Goal: Task Accomplishment & Management: Manage account settings

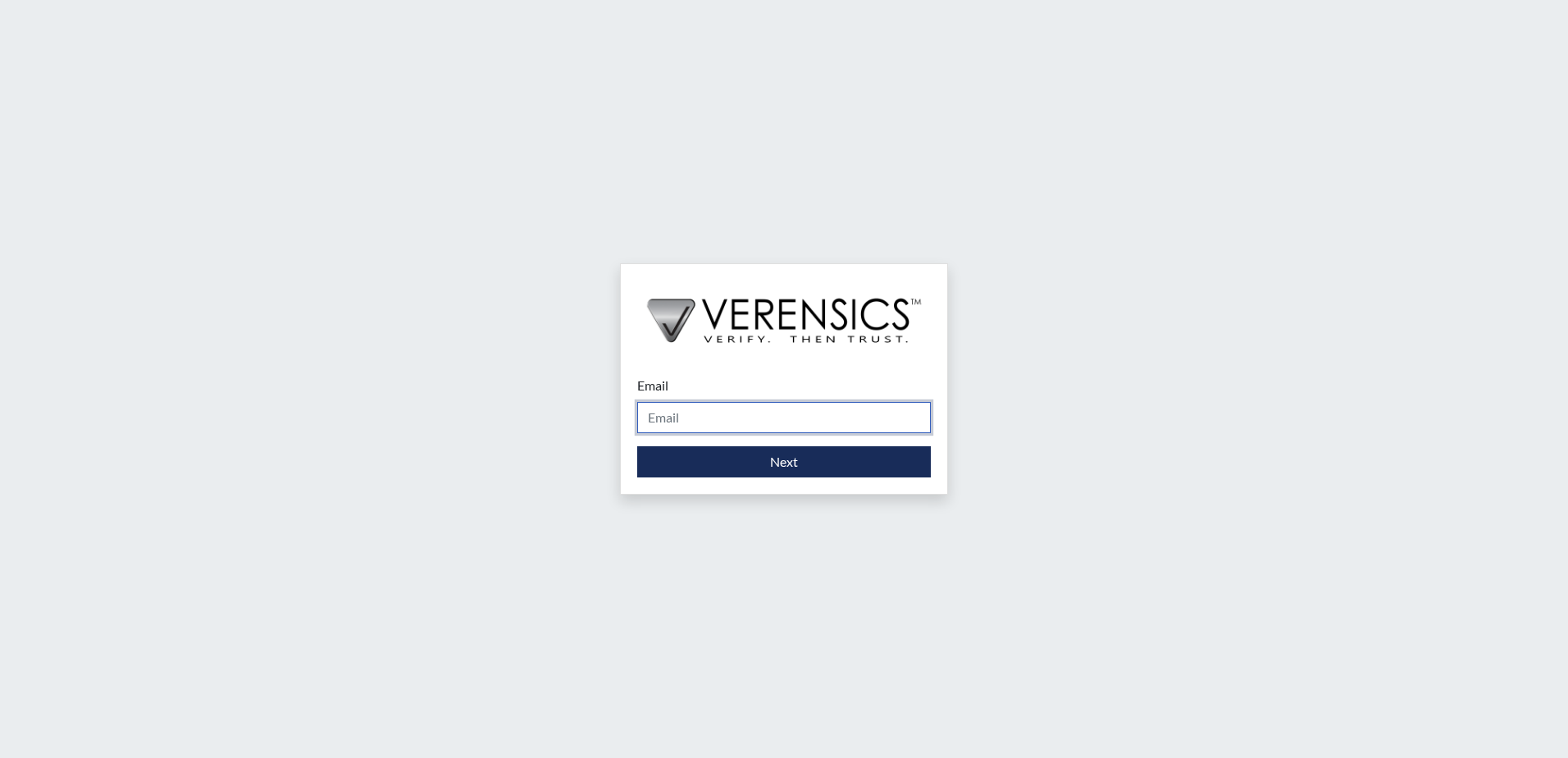
click at [734, 424] on input "Email" at bounding box center [783, 418] width 294 height 31
type input "[PERSON_NAME][EMAIL_ADDRESS][DOMAIN_NAME]"
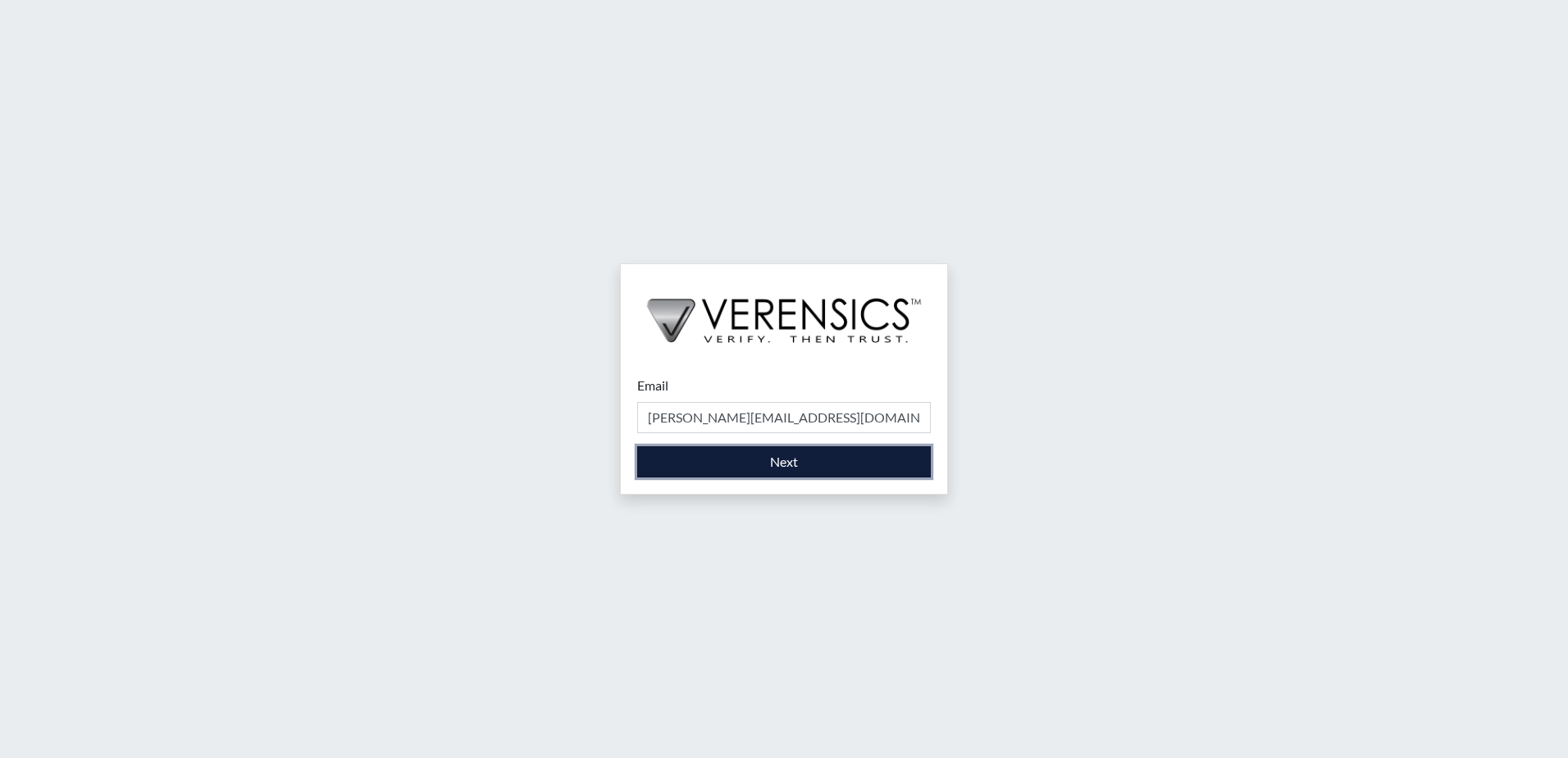
click at [713, 475] on button "Next" at bounding box center [783, 462] width 294 height 31
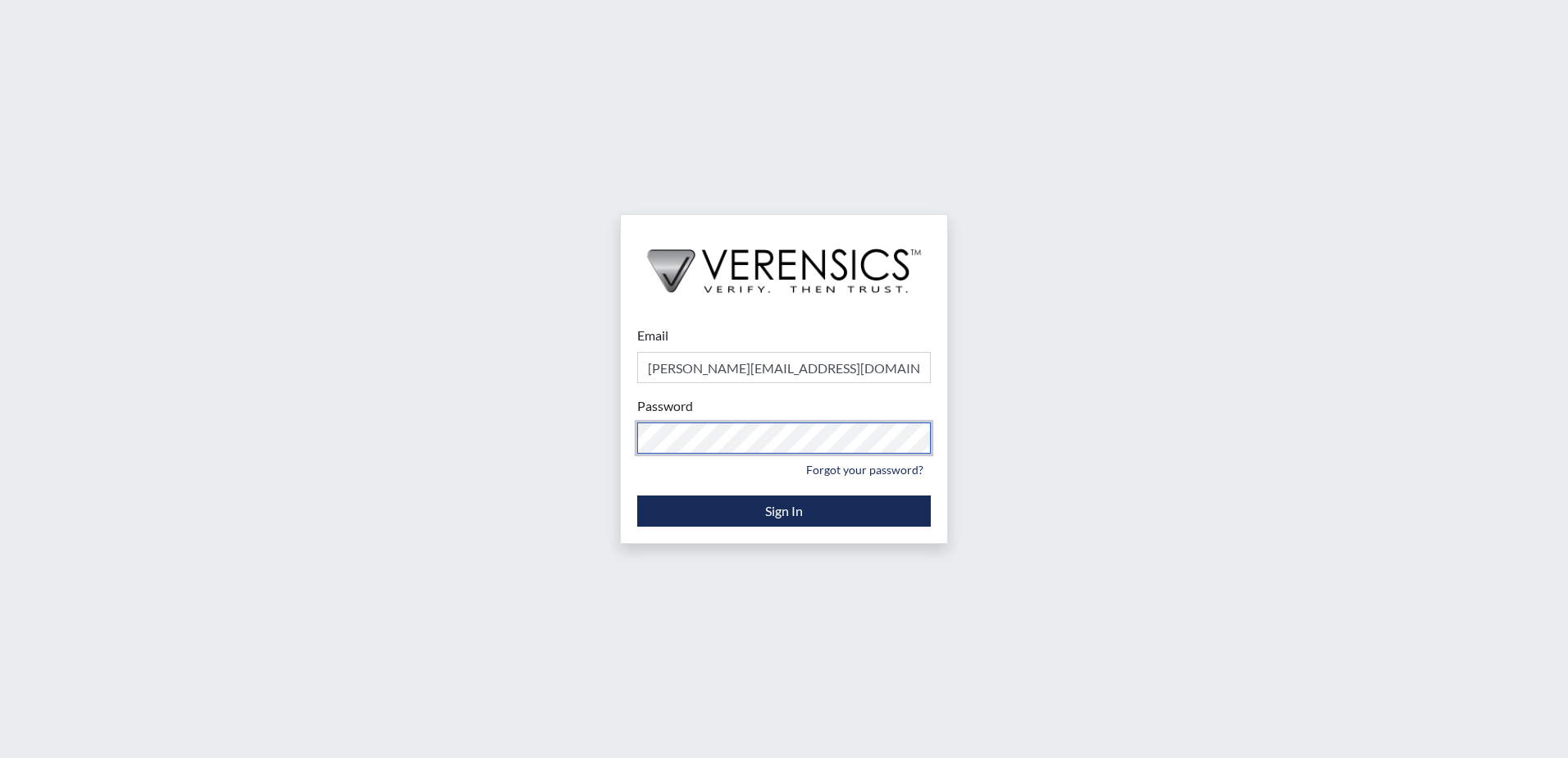
click at [546, 455] on div "Email [PERSON_NAME][EMAIL_ADDRESS][DOMAIN_NAME] Please provide your email addre…" at bounding box center [784, 379] width 1568 height 758
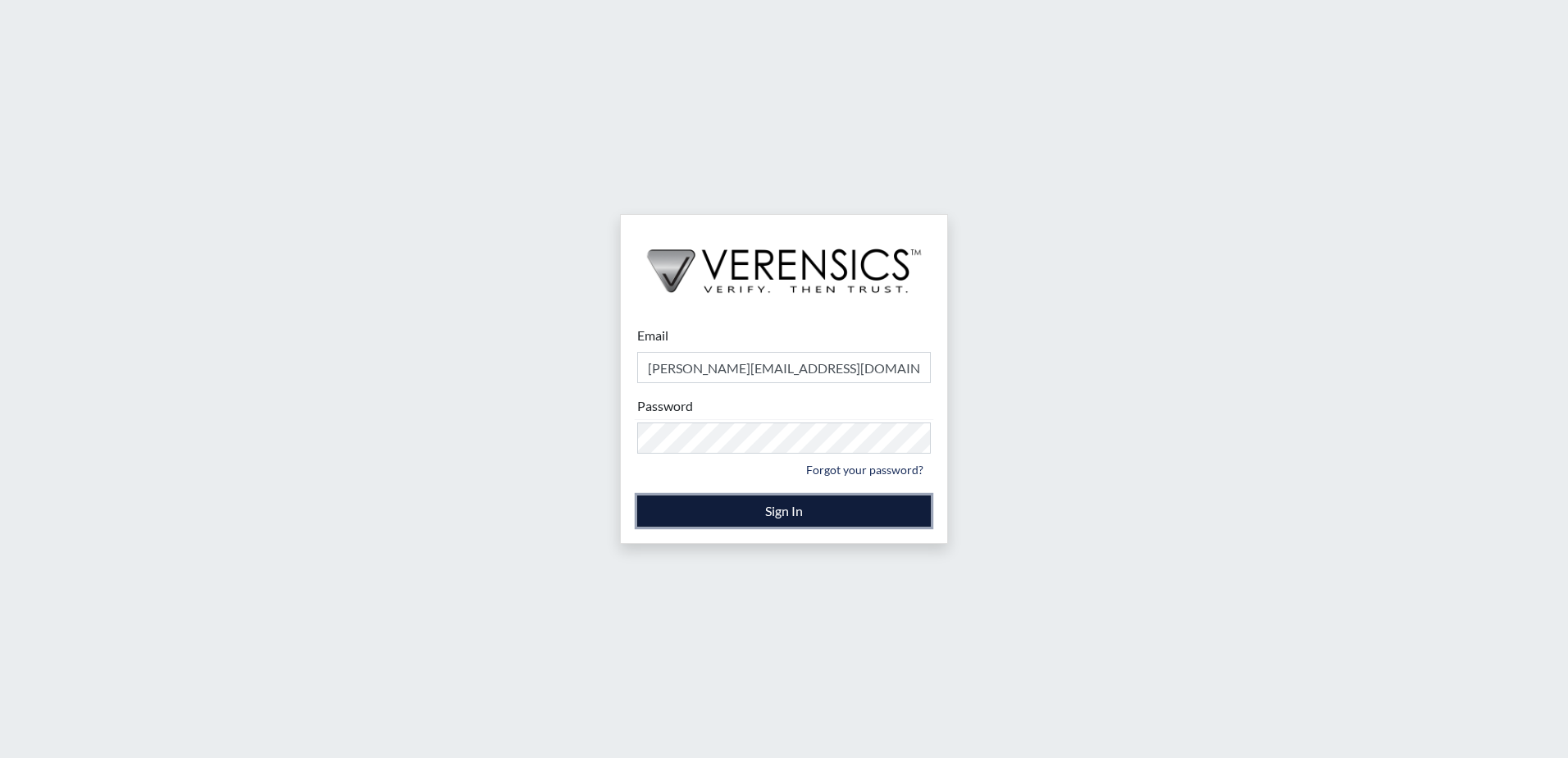
click at [649, 509] on button "Sign In" at bounding box center [783, 511] width 294 height 31
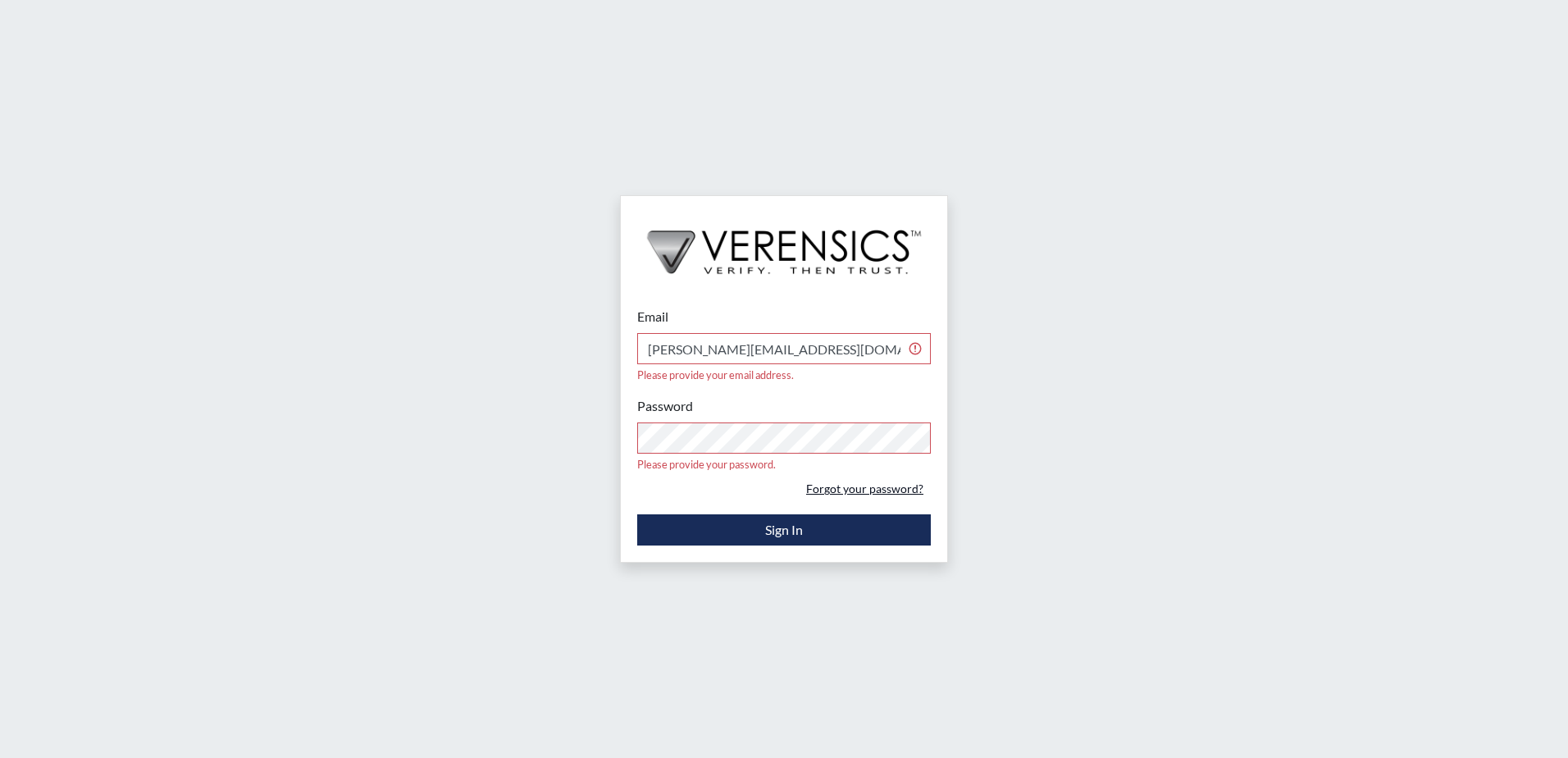
click at [826, 481] on link "Forgot your password?" at bounding box center [865, 488] width 132 height 25
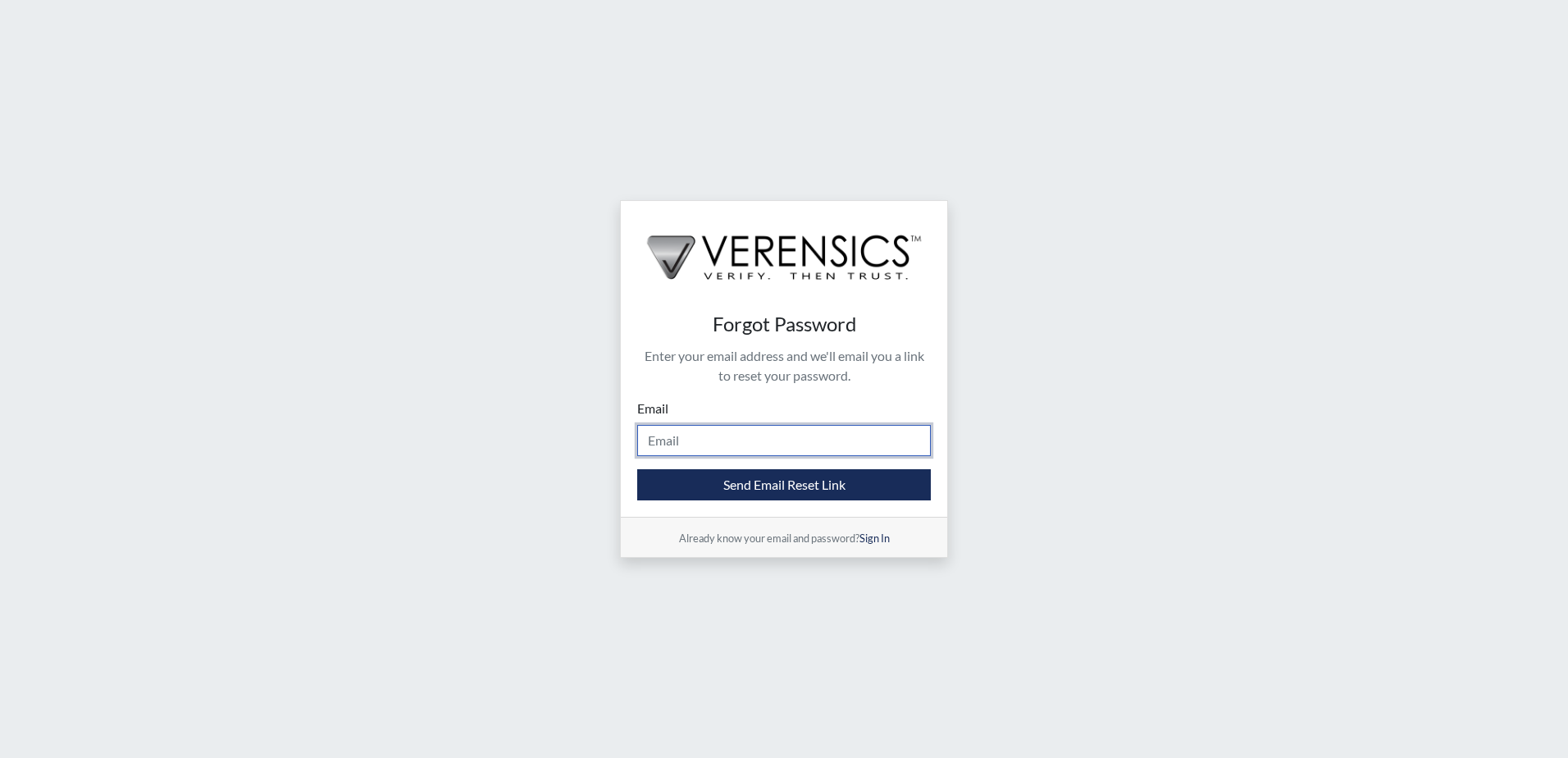
click at [729, 448] on input "Email" at bounding box center [783, 440] width 294 height 31
type input "[PERSON_NAME][EMAIL_ADDRESS][DOMAIN_NAME]"
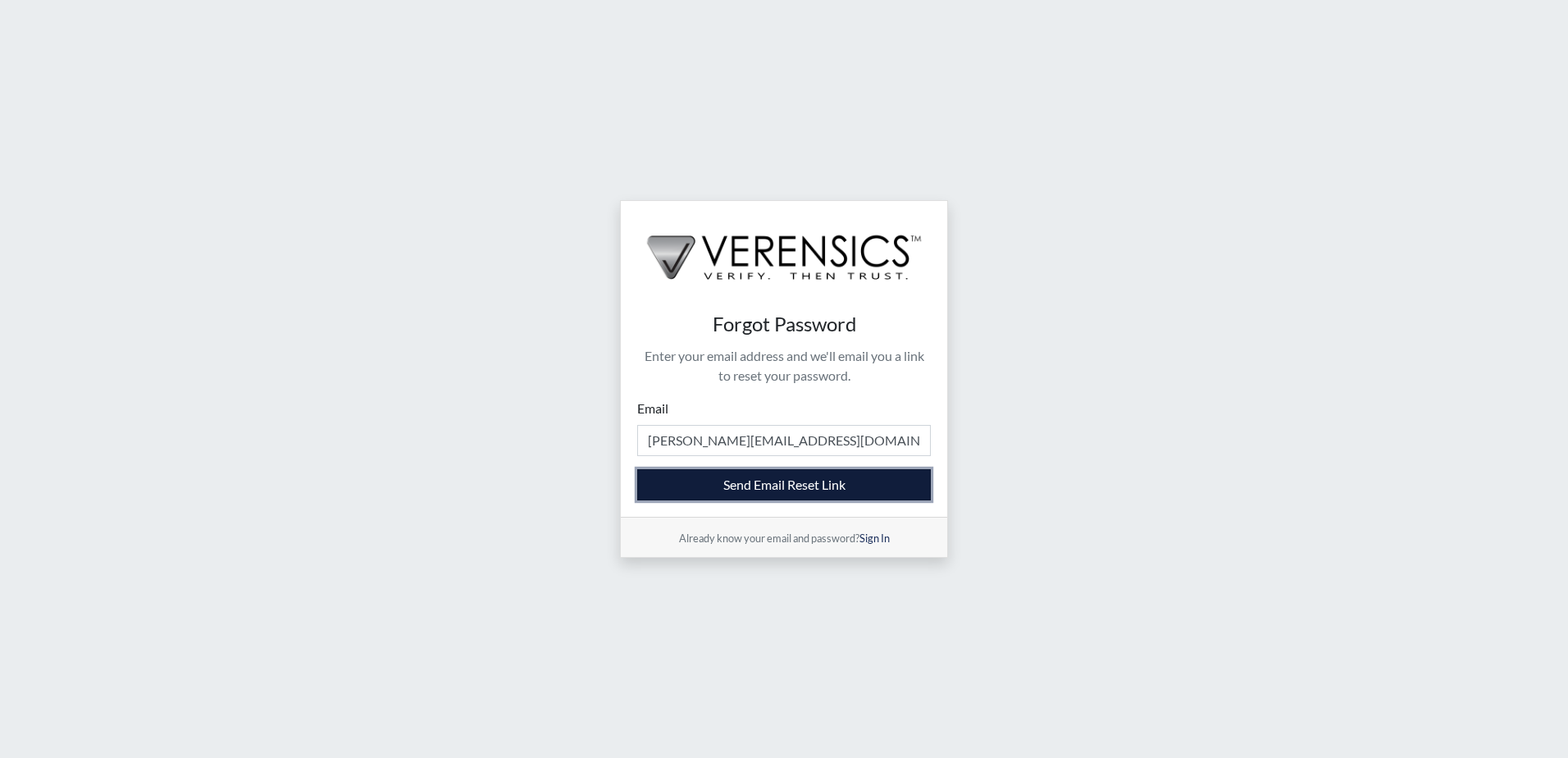
click at [778, 494] on button "Send Email Reset Link" at bounding box center [783, 484] width 294 height 31
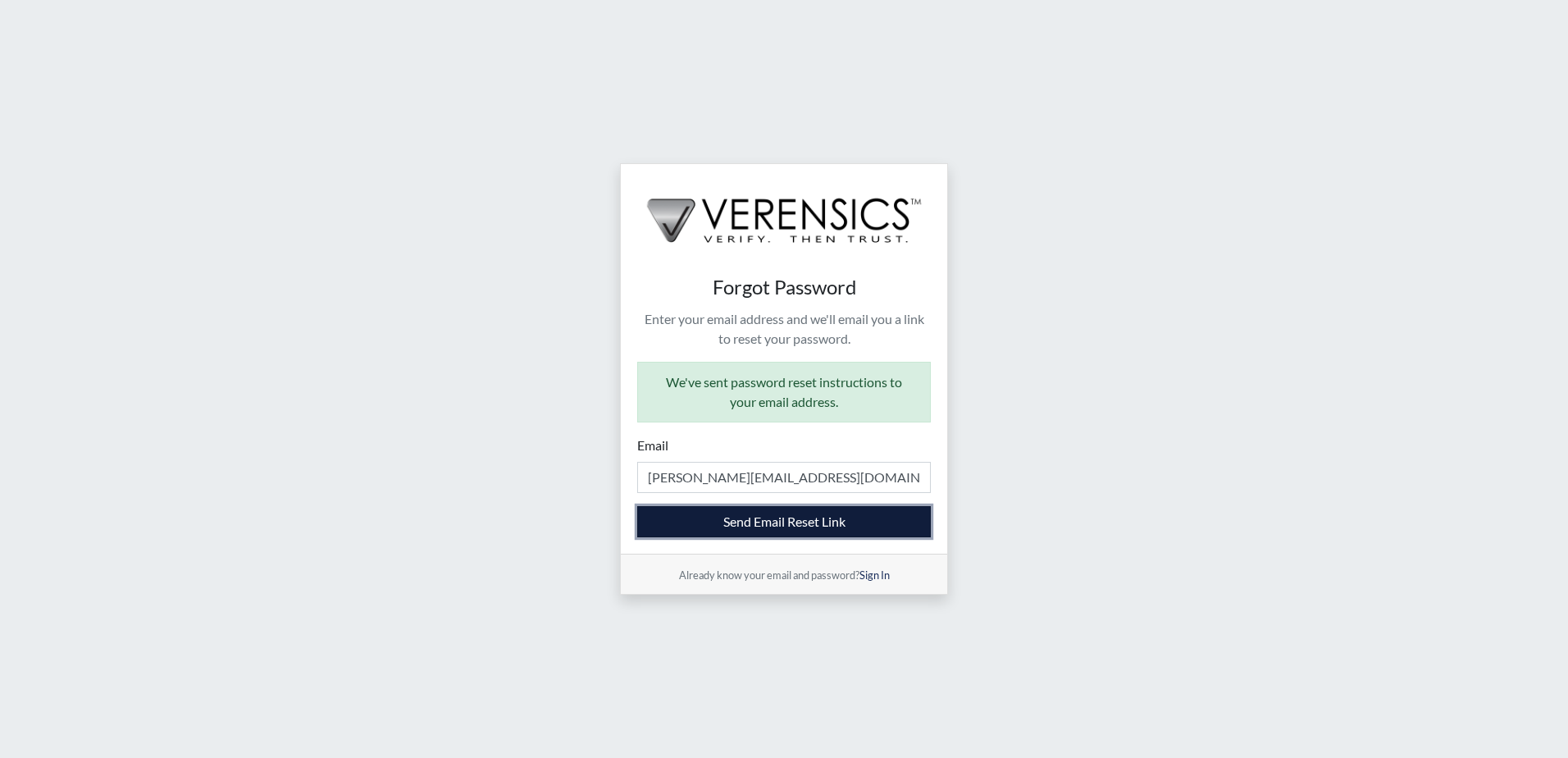
click at [747, 521] on button "Send Email Reset Link" at bounding box center [783, 522] width 294 height 31
